Goal: Transaction & Acquisition: Register for event/course

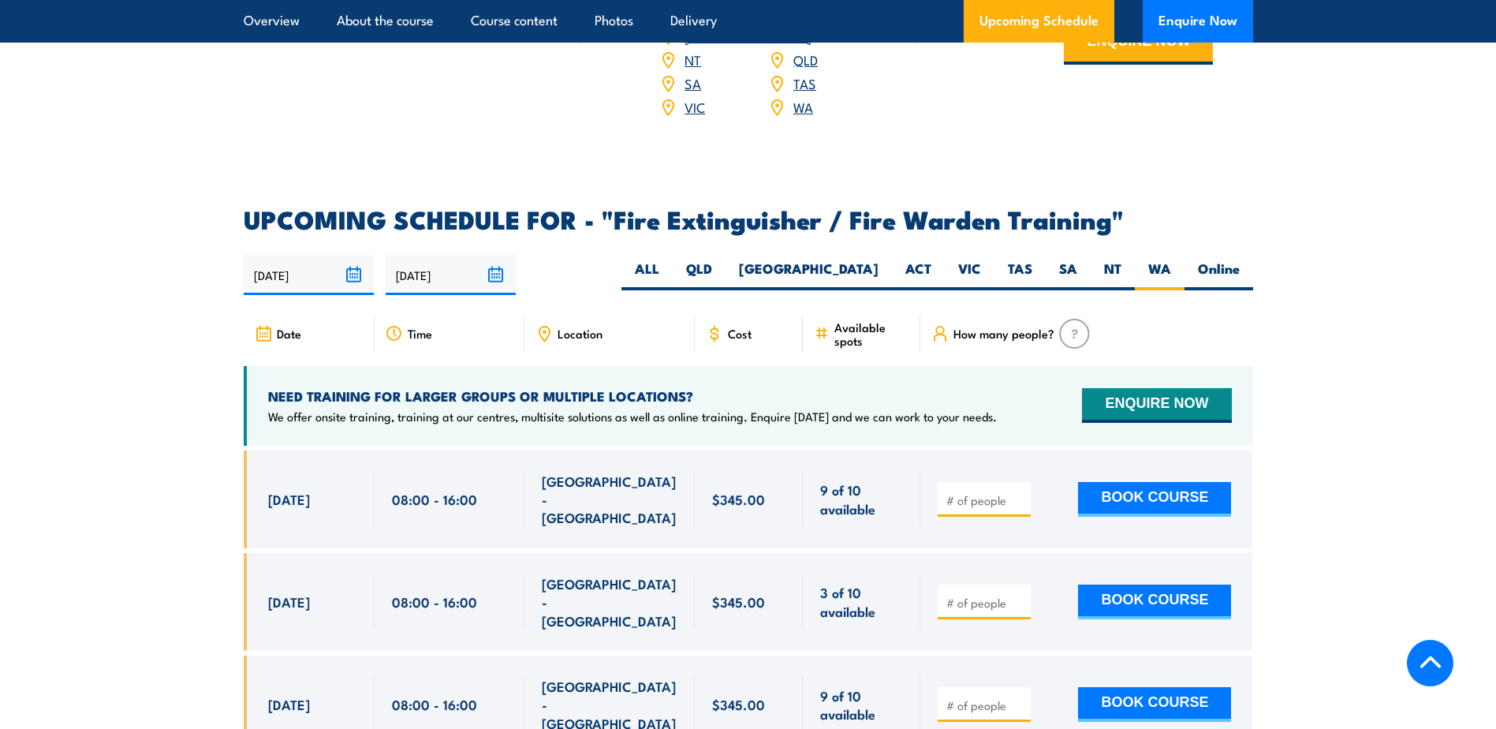
scroll to position [2445, 0]
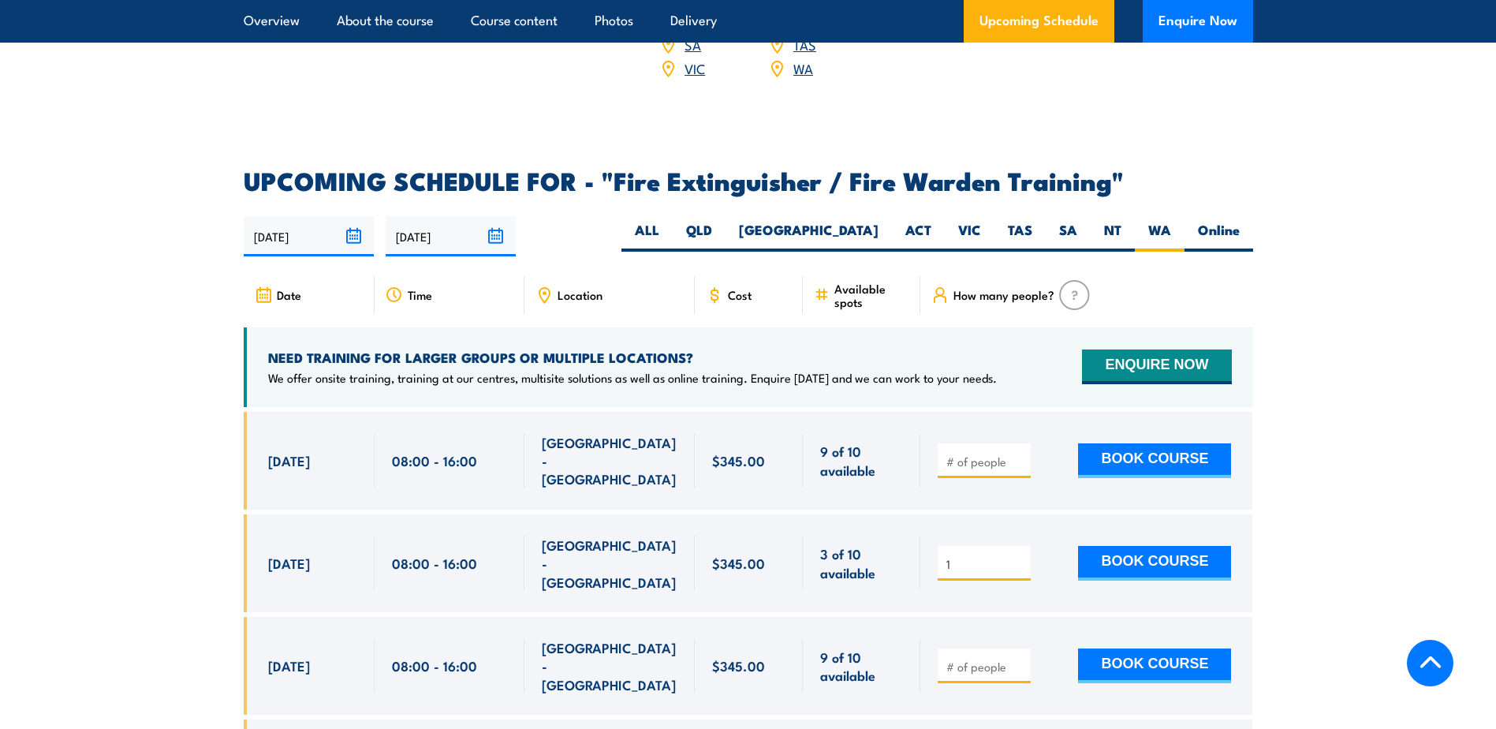
click at [1023, 556] on input "1" at bounding box center [986, 564] width 79 height 16
type input "2"
click at [1019, 556] on input "2" at bounding box center [986, 564] width 79 height 16
click at [999, 659] on input "number" at bounding box center [986, 667] width 79 height 16
type input "1"
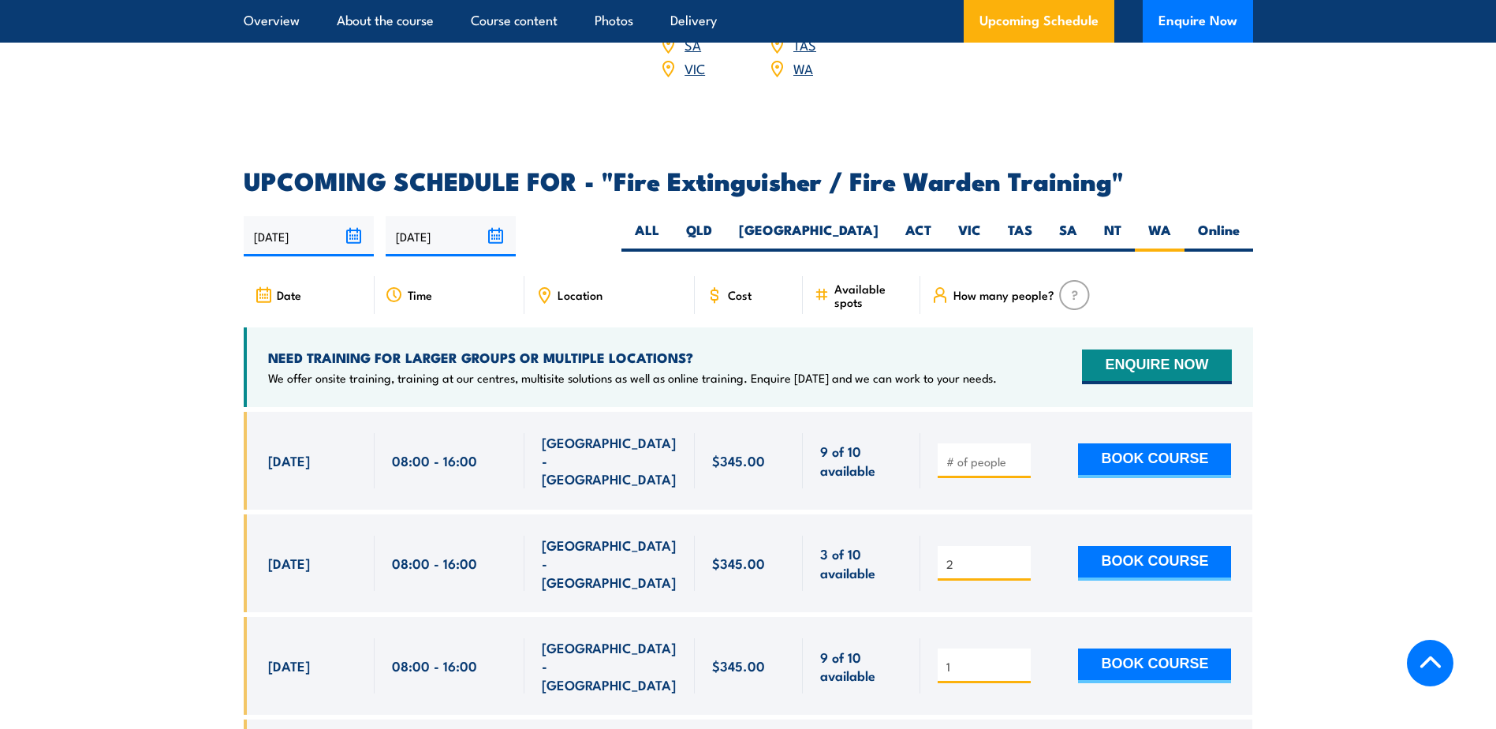
click at [1019, 659] on input "1" at bounding box center [986, 667] width 79 height 16
click at [1135, 546] on button "BOOK COURSE" at bounding box center [1154, 563] width 153 height 35
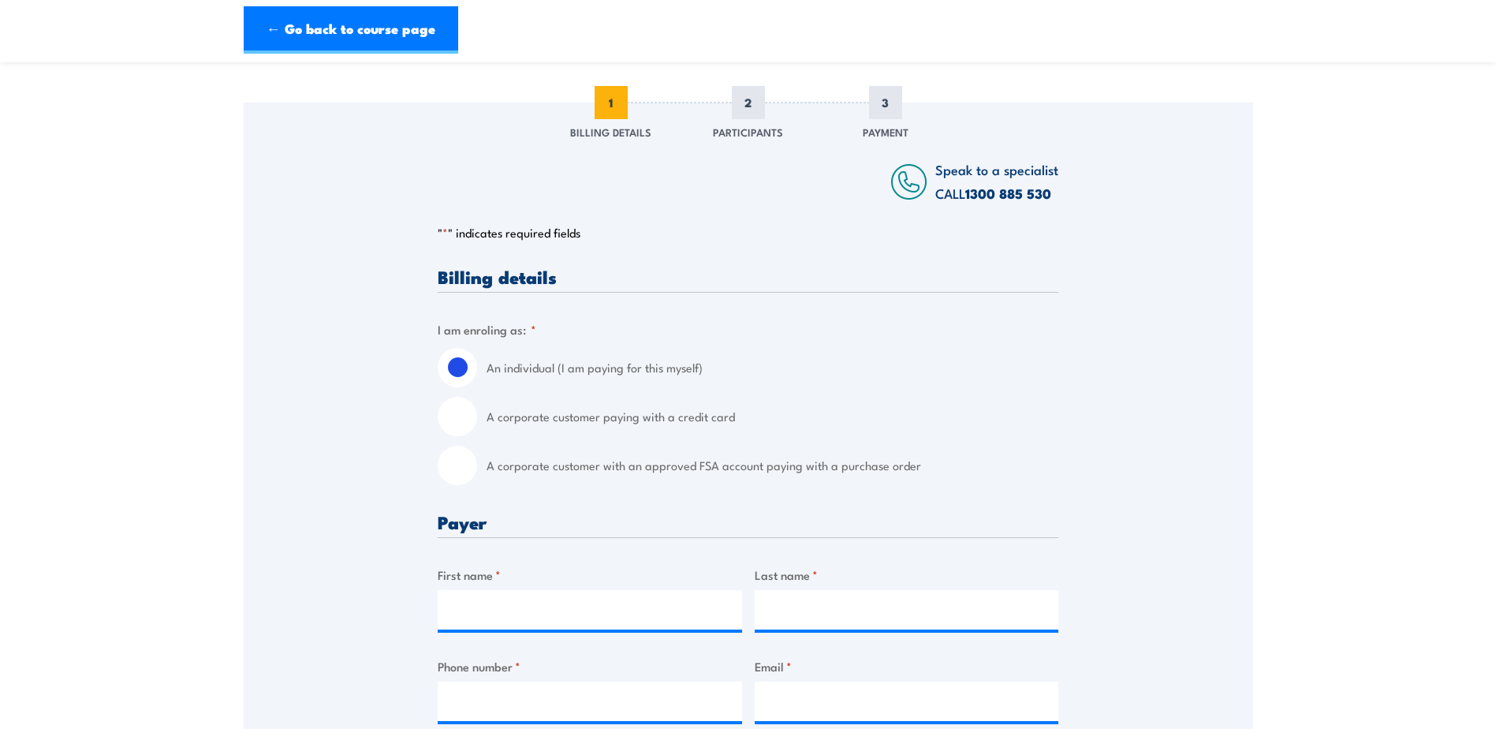
scroll to position [237, 0]
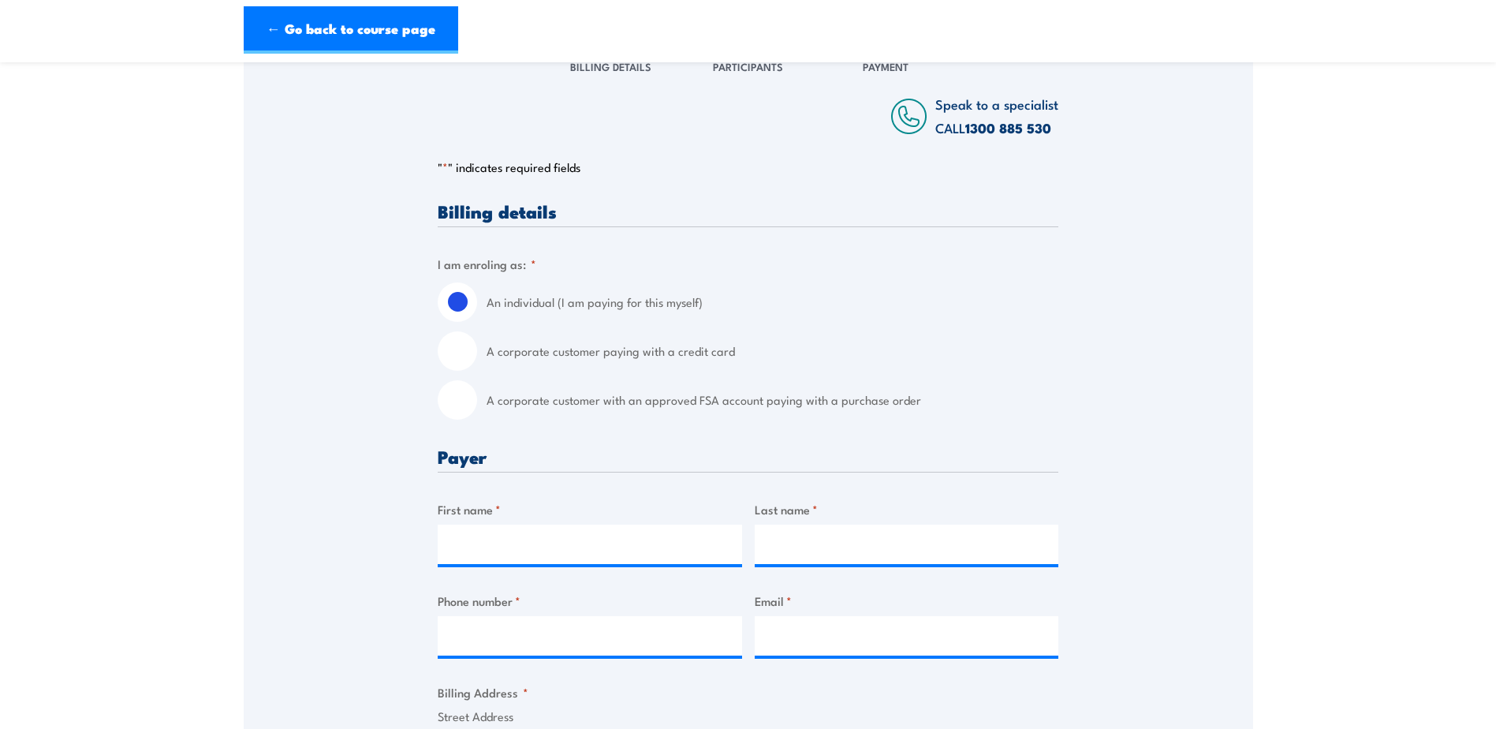
click at [697, 348] on label "A corporate customer paying with a credit card" at bounding box center [773, 350] width 572 height 39
click at [477, 348] on input "A corporate customer paying with a credit card" at bounding box center [457, 350] width 39 height 39
radio input "true"
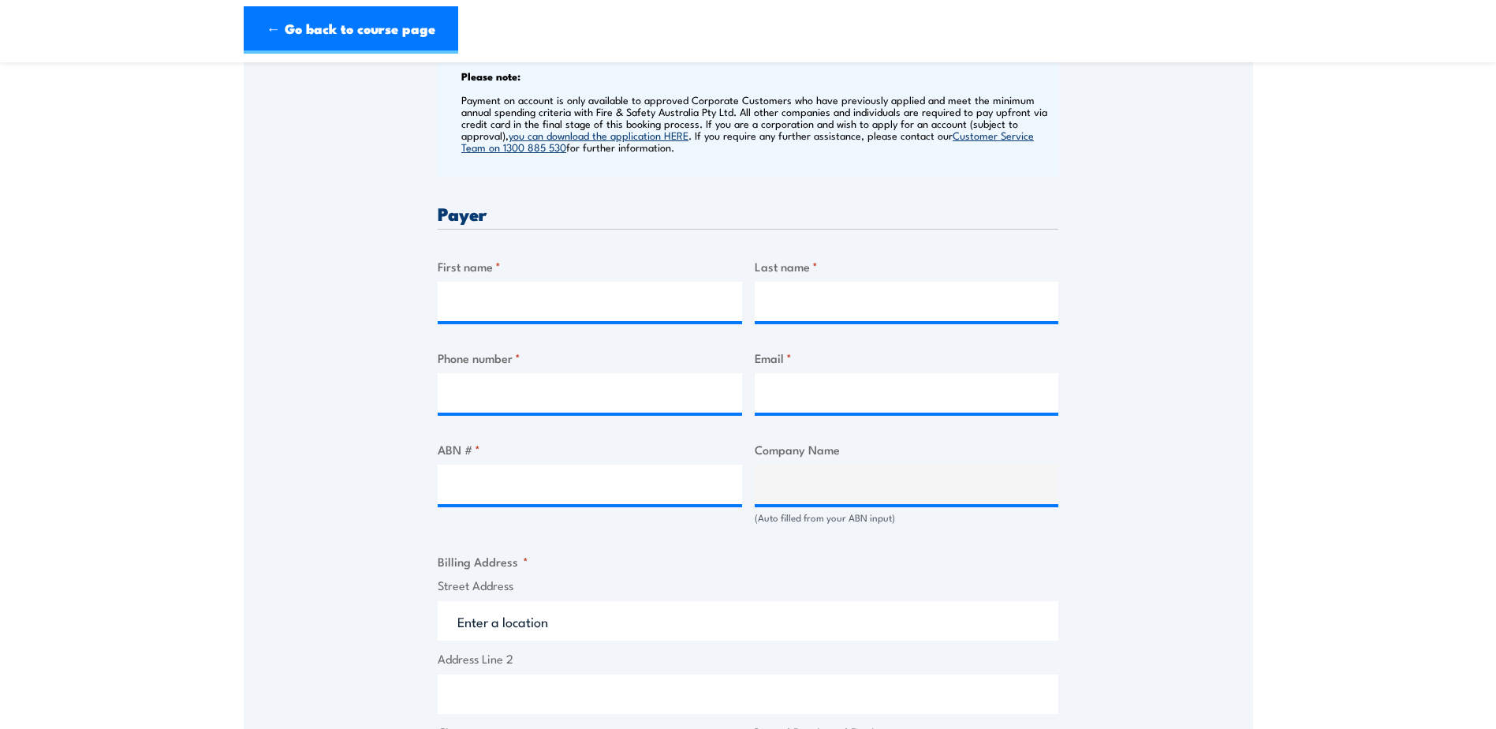
scroll to position [631, 0]
click at [668, 301] on input "First name *" at bounding box center [590, 299] width 304 height 39
type input "[PERSON_NAME]"
type input "weston"
type input "0894182766"
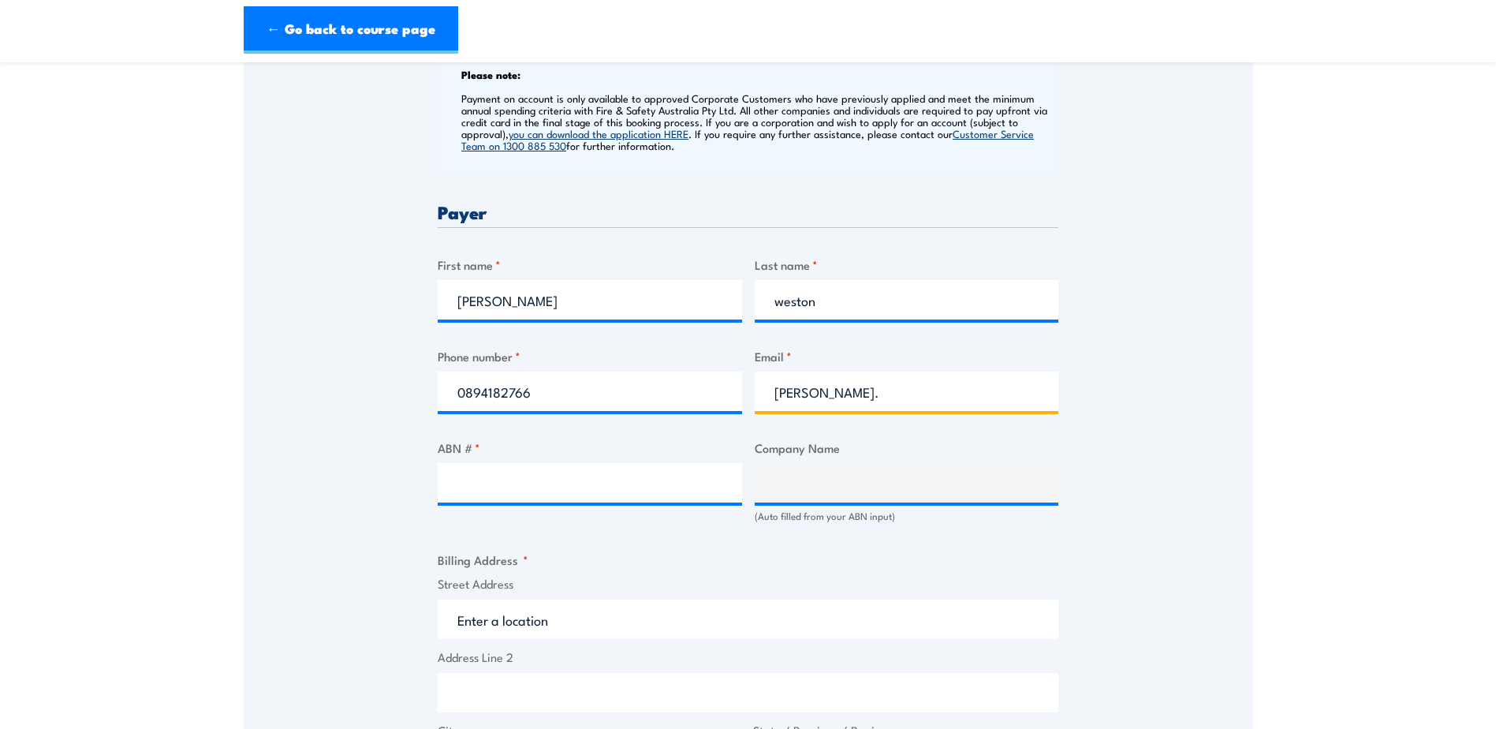
type input "[PERSON_NAME][EMAIL_ADDRESS][PERSON_NAME][PERSON_NAME][DOMAIN_NAME]"
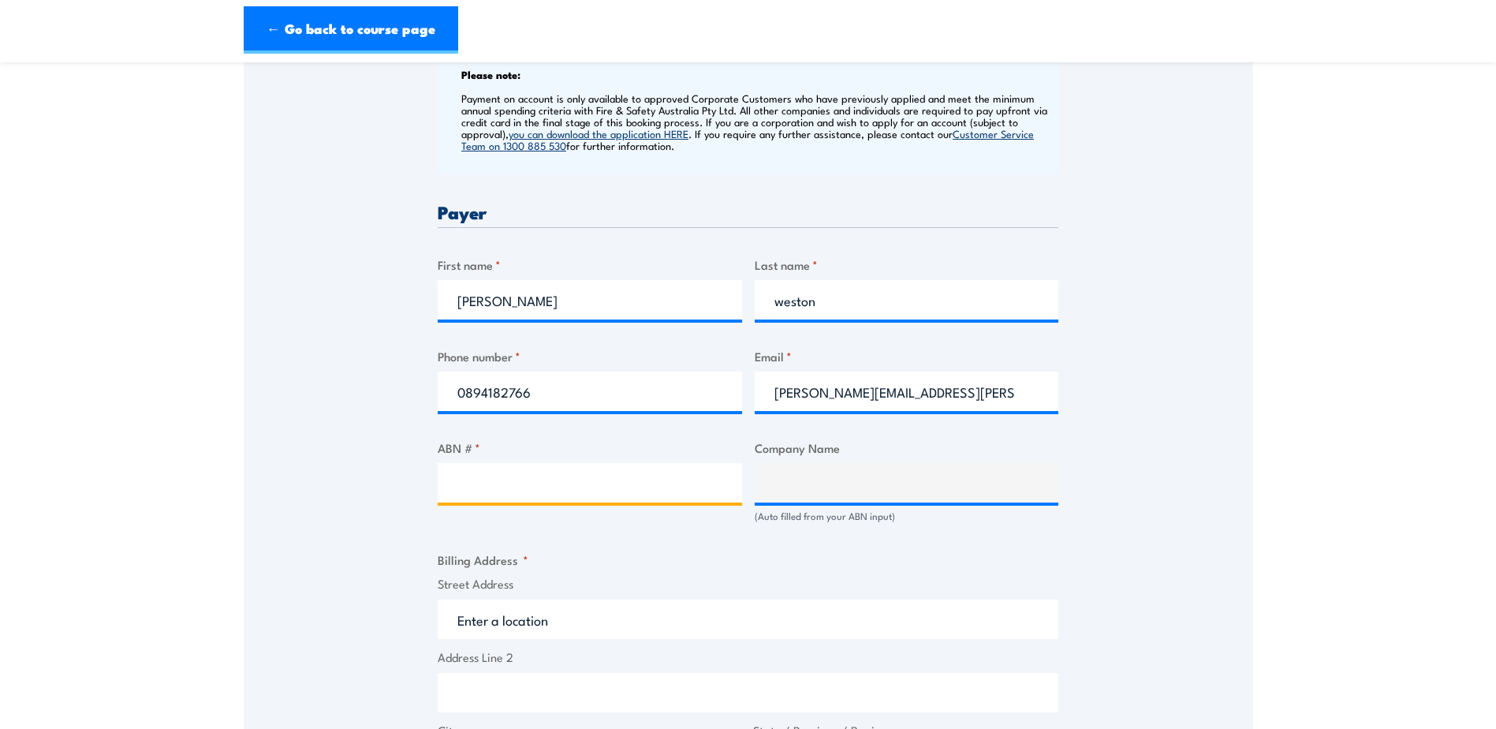
click at [496, 490] on input "ABN # *" at bounding box center [590, 482] width 304 height 39
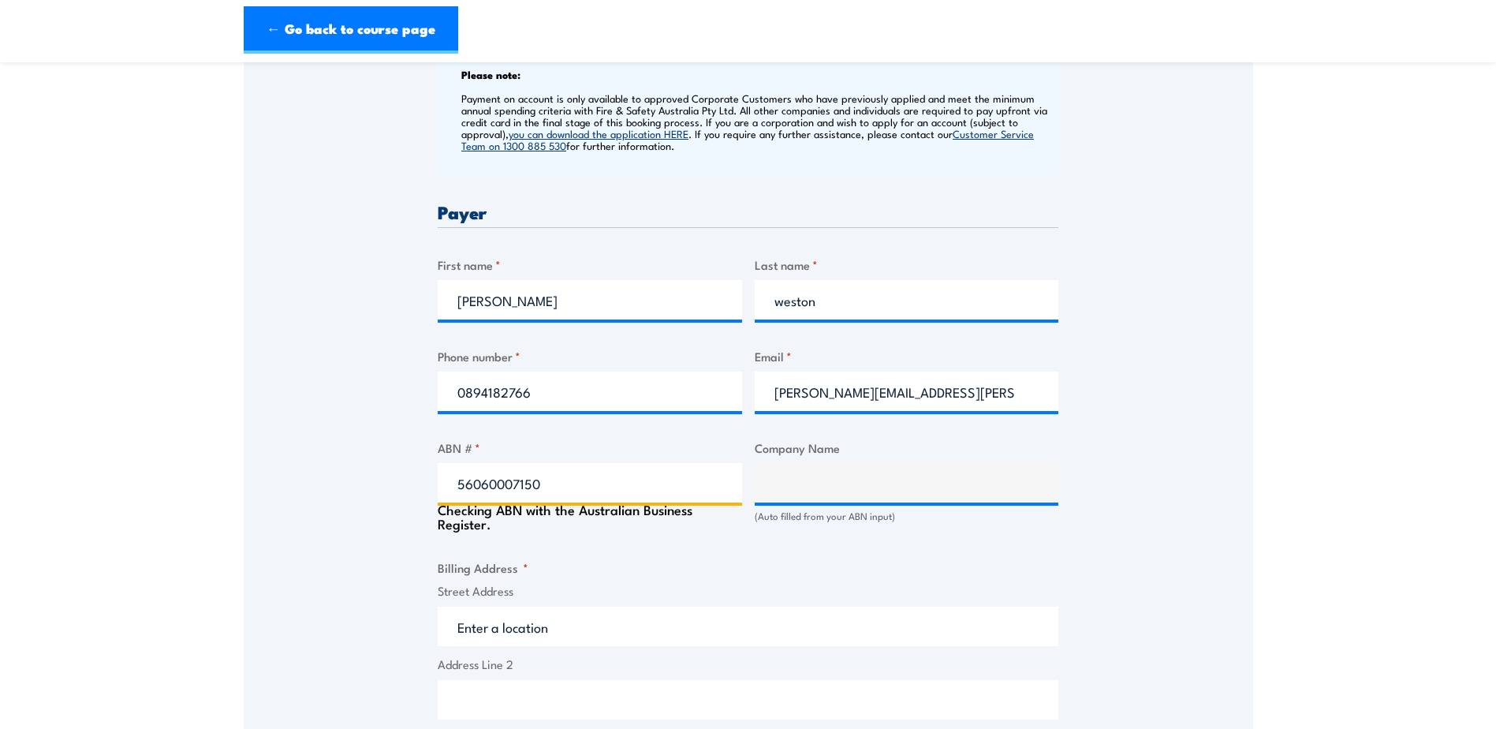
type input "56060007150"
type input "[PERSON_NAME] SAC AUSTRALIA PTY LTD"
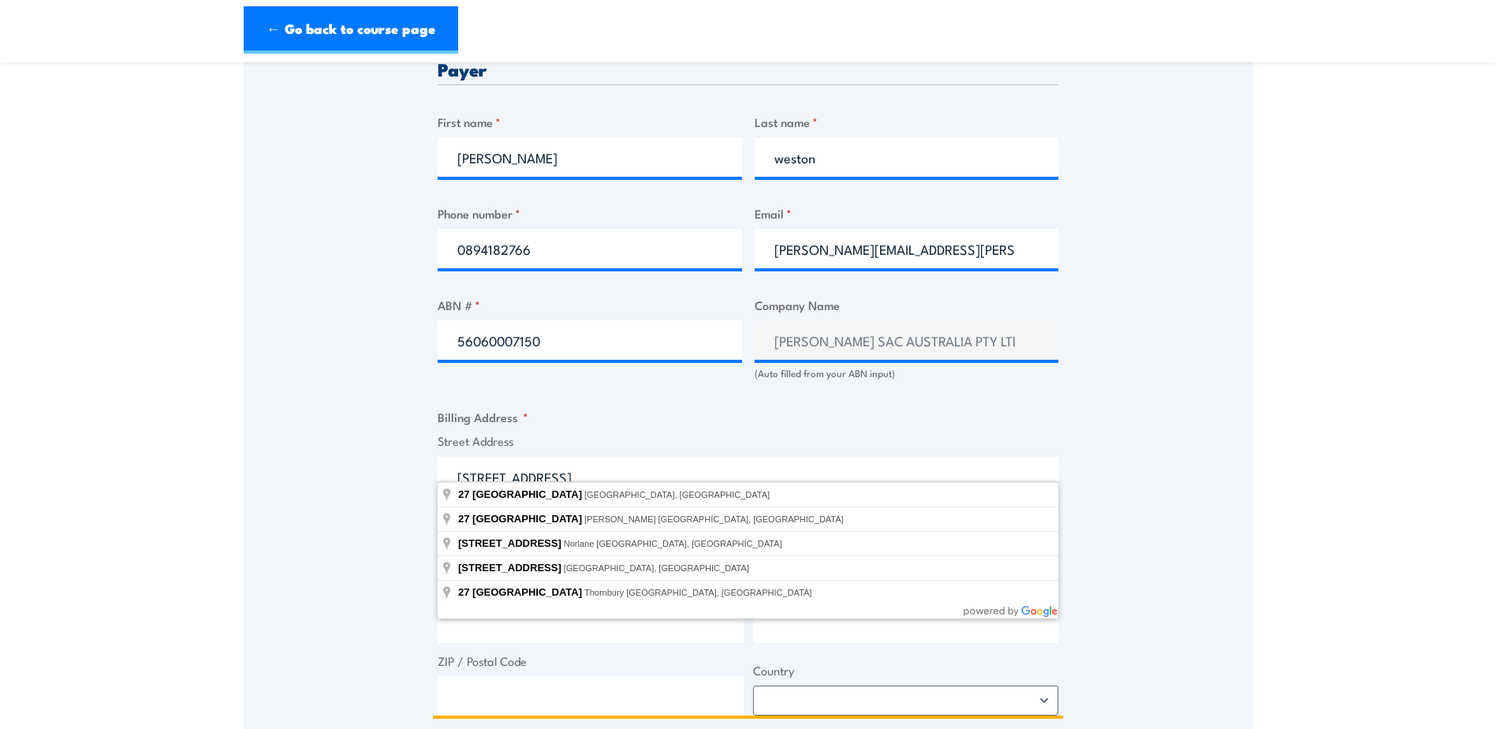
scroll to position [789, 0]
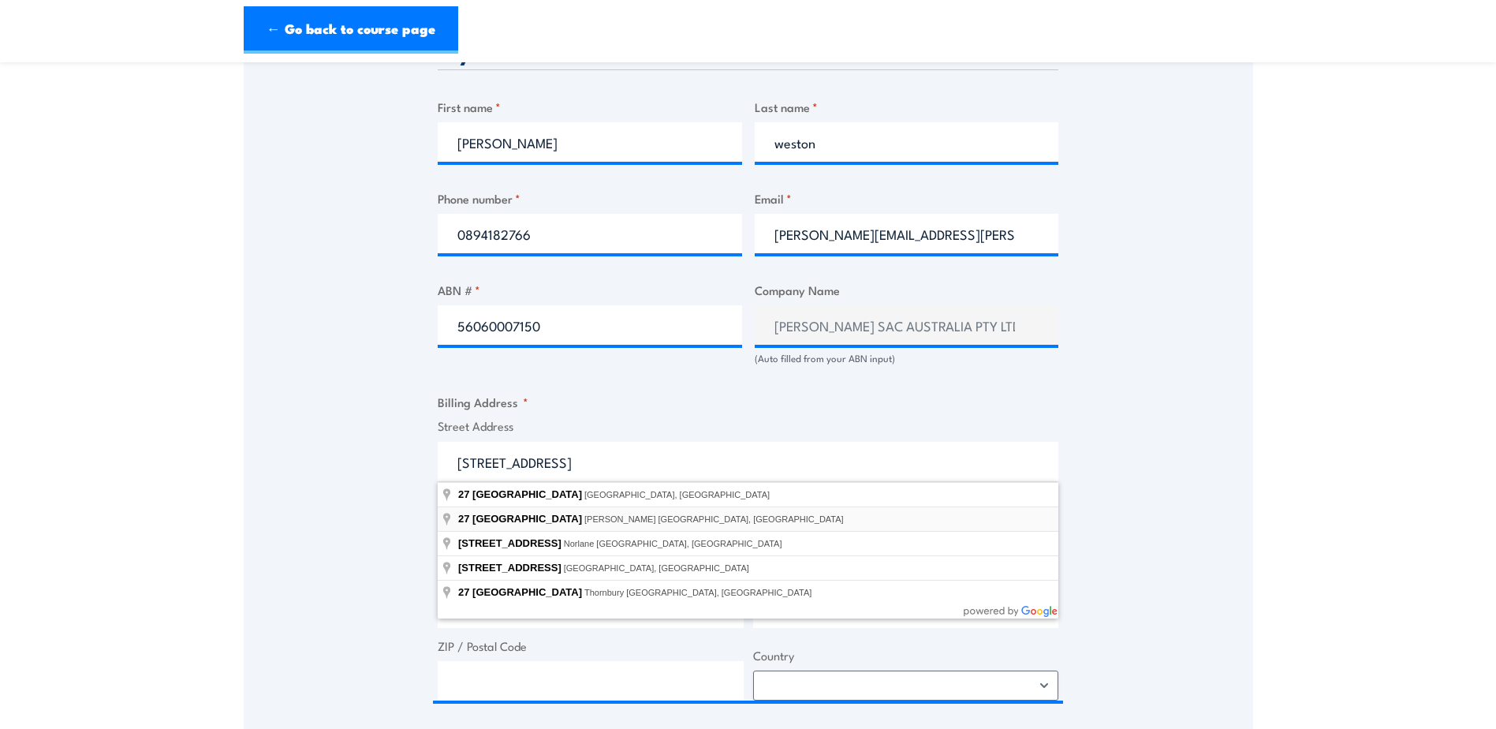
type input "[STREET_ADDRESS][PERSON_NAME]"
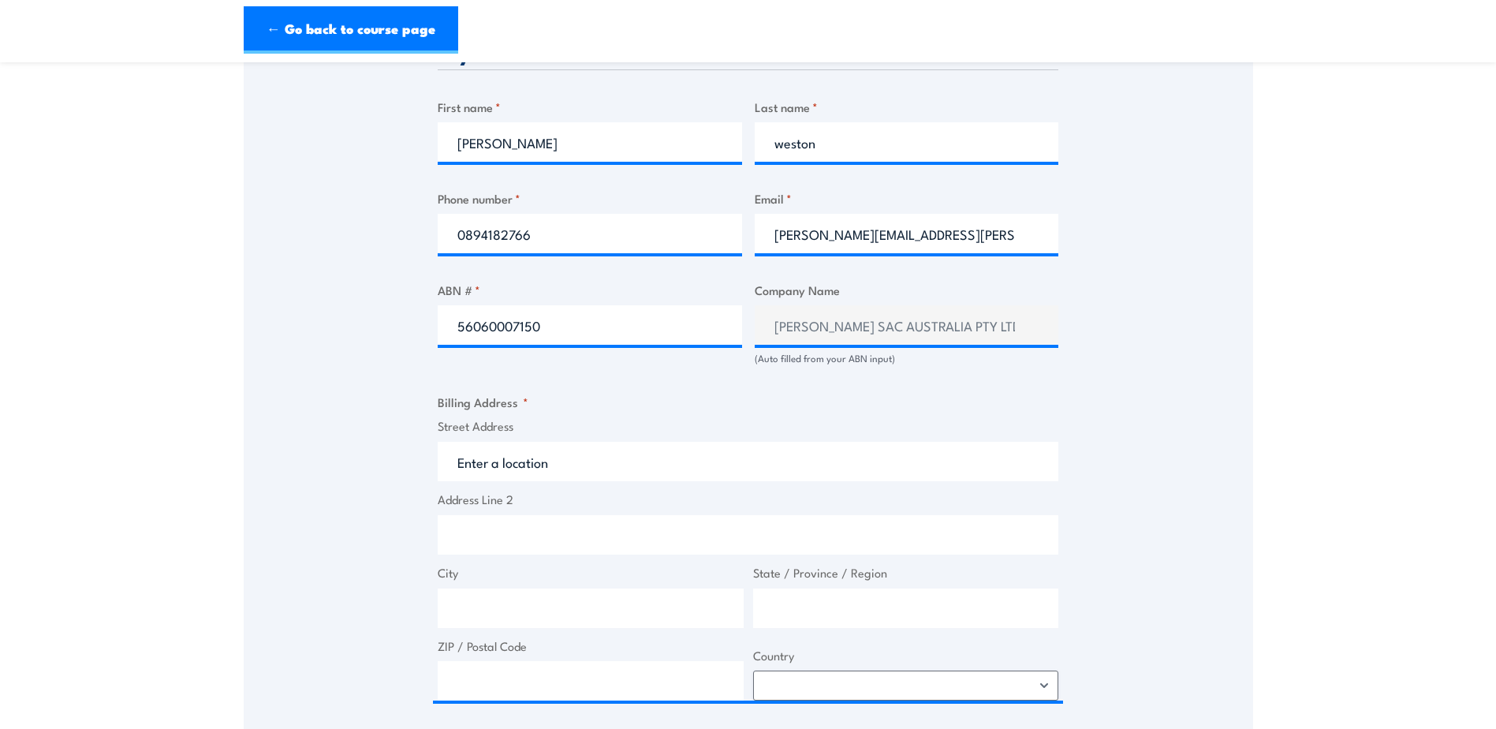
type input "[STREET_ADDRESS][PERSON_NAME]"
type input "[PERSON_NAME]"
type input "[GEOGRAPHIC_DATA]"
type input "6166"
select select "[GEOGRAPHIC_DATA]"
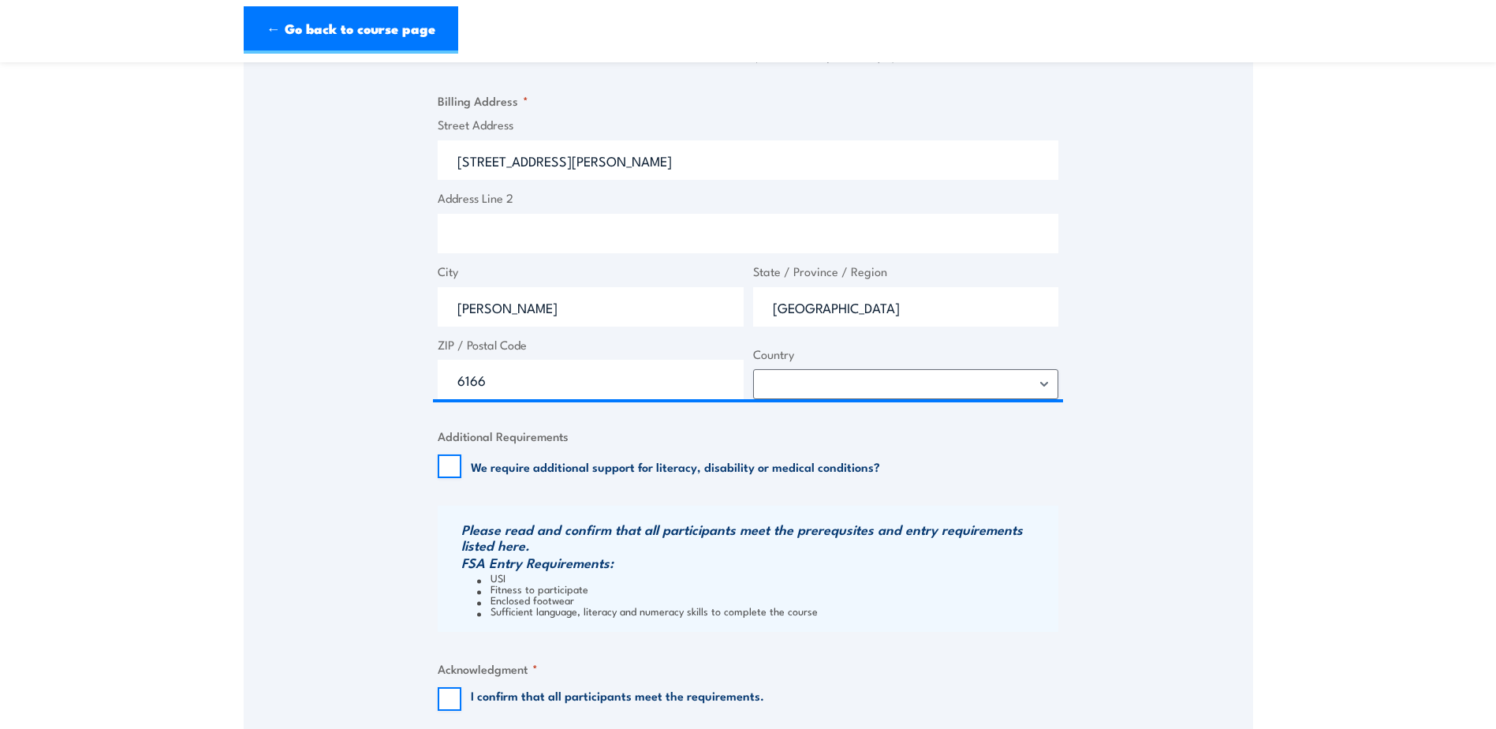
scroll to position [1104, 0]
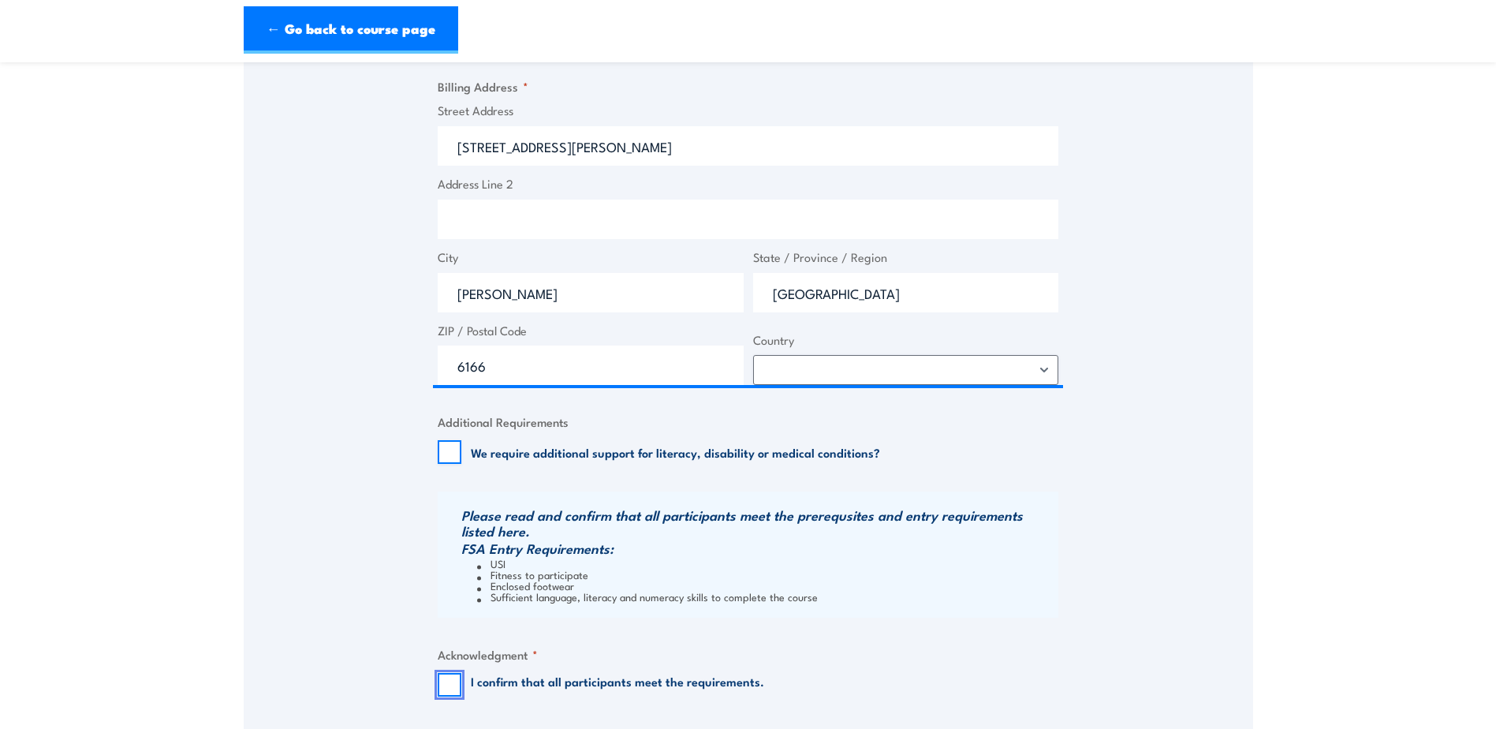
click at [451, 686] on input "I confirm that all participants meet the requirements." at bounding box center [450, 685] width 24 height 24
checkbox input "true"
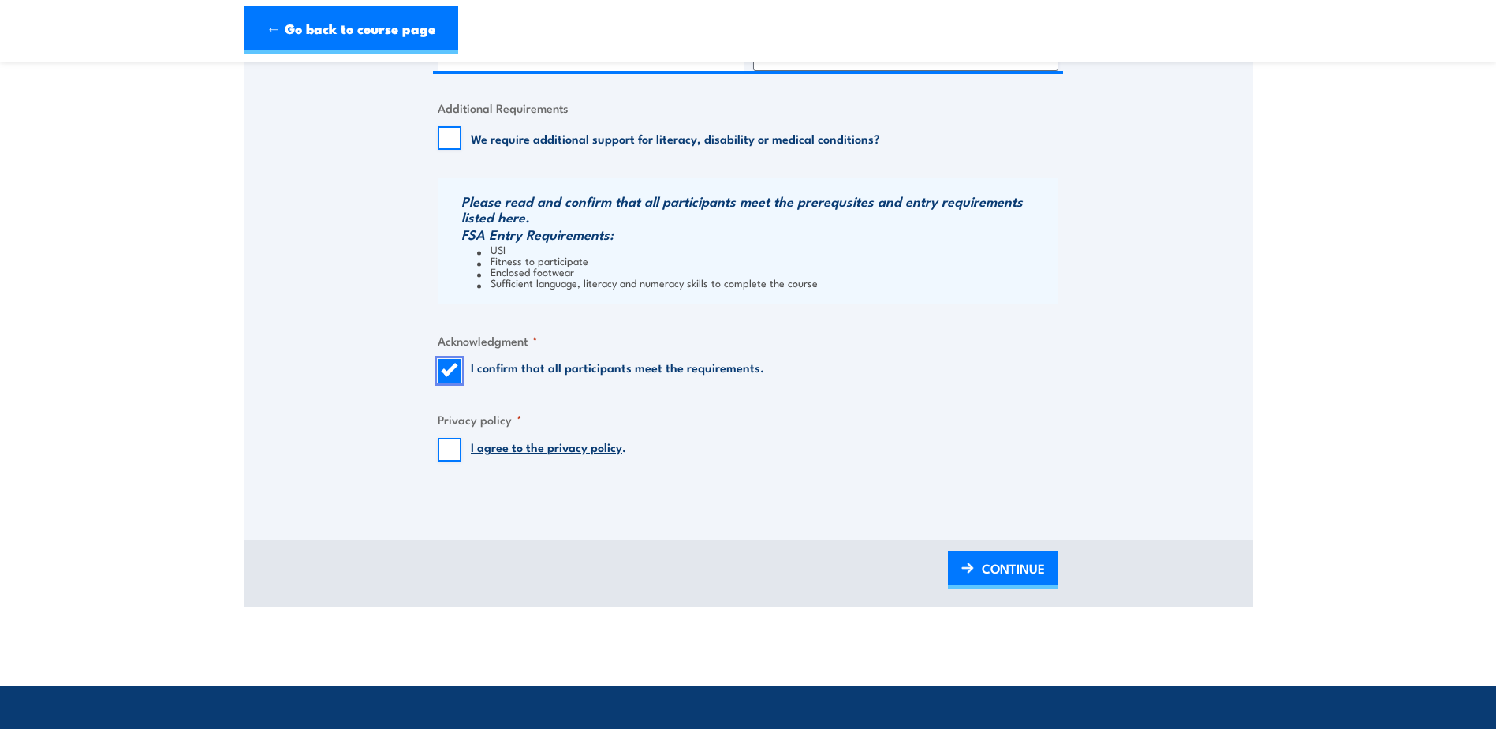
scroll to position [1420, 0]
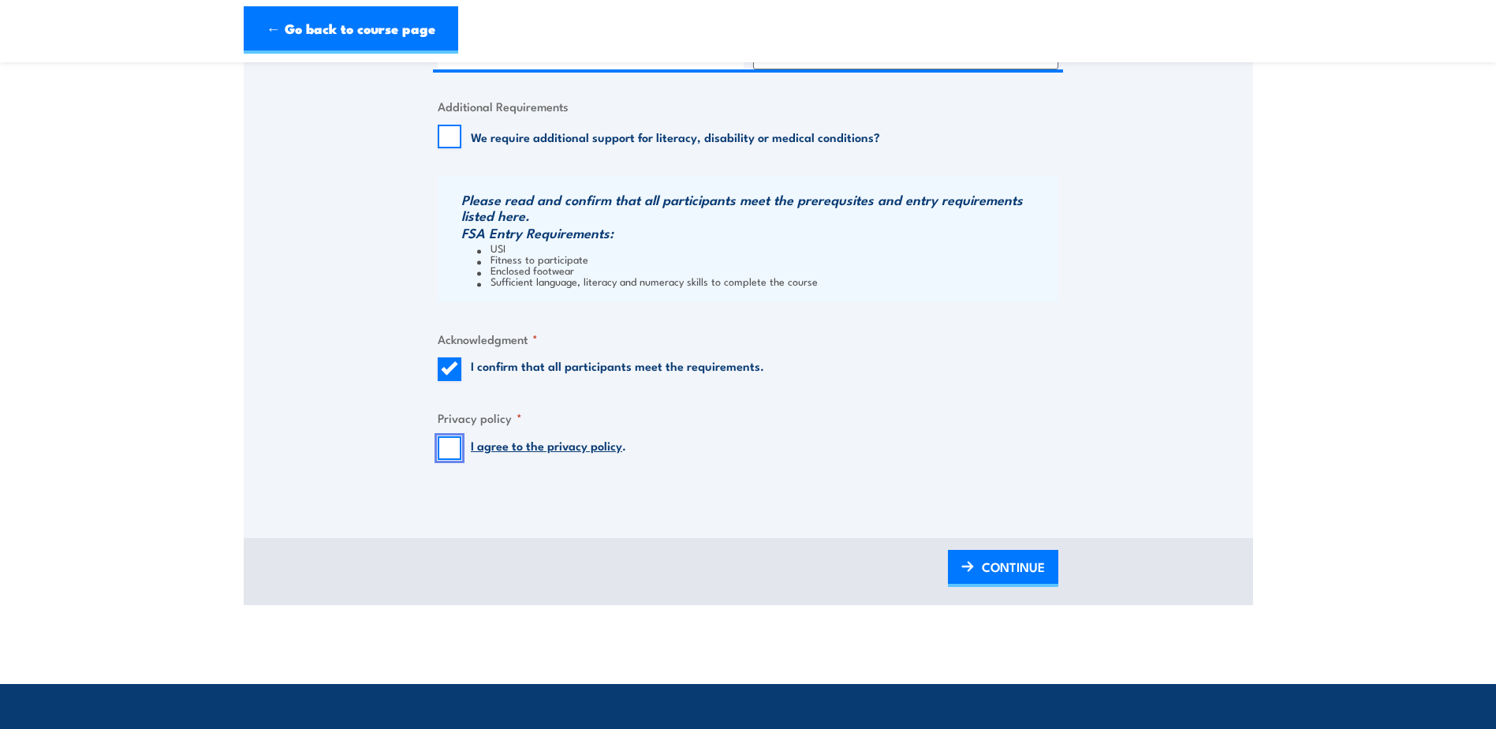
drag, startPoint x: 449, startPoint y: 454, endPoint x: 519, endPoint y: 483, distance: 76.0
click at [449, 454] on input "I agree to the privacy policy ." at bounding box center [450, 448] width 24 height 24
checkbox input "true"
click at [1006, 561] on span "CONTINUE" at bounding box center [1013, 567] width 63 height 42
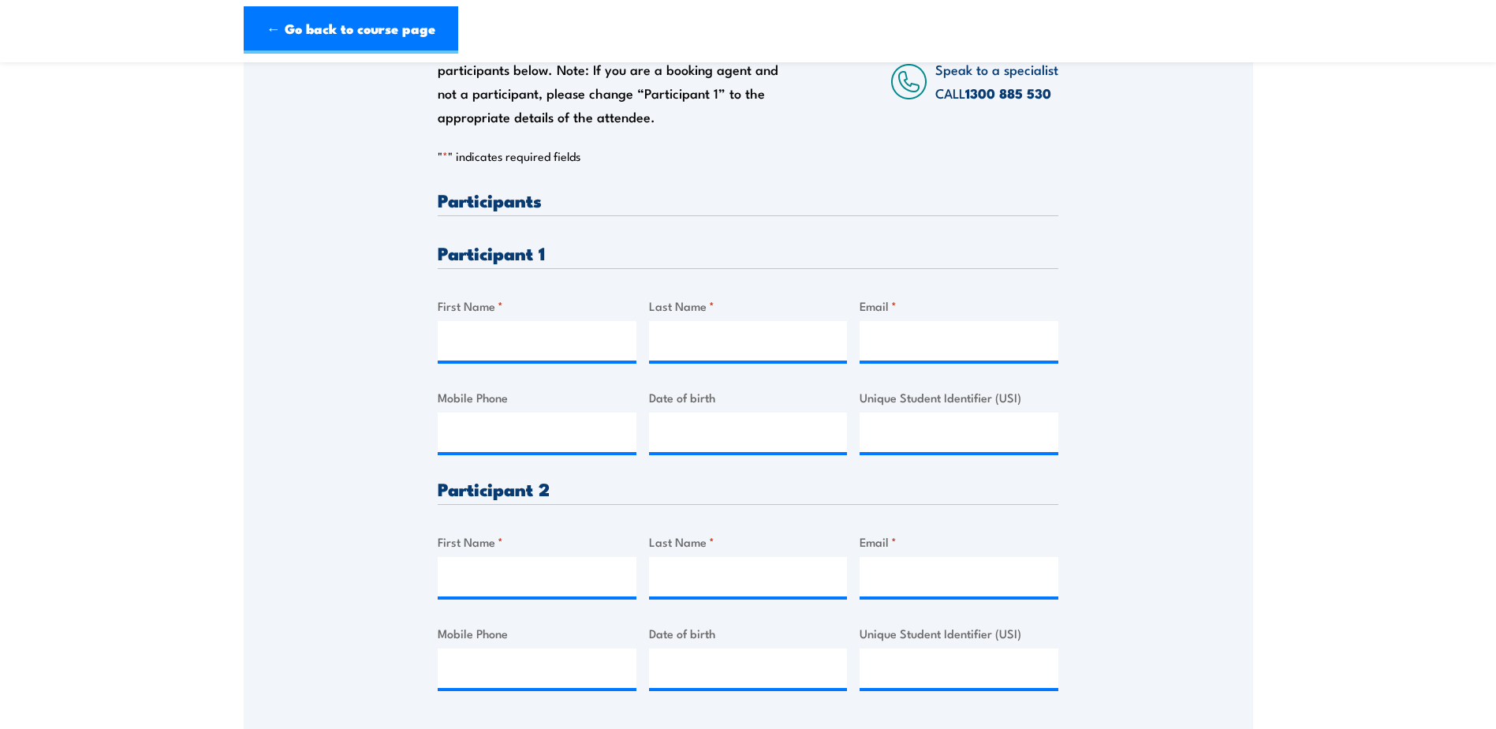
scroll to position [316, 0]
